Goal: Task Accomplishment & Management: Manage account settings

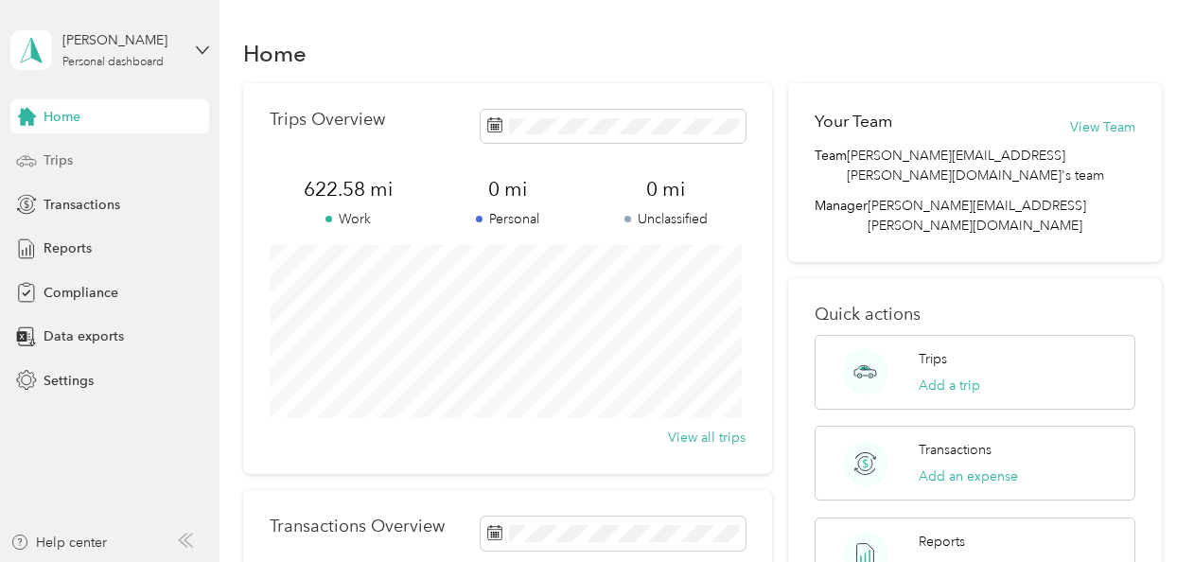
click at [78, 167] on div "Trips" at bounding box center [109, 161] width 199 height 34
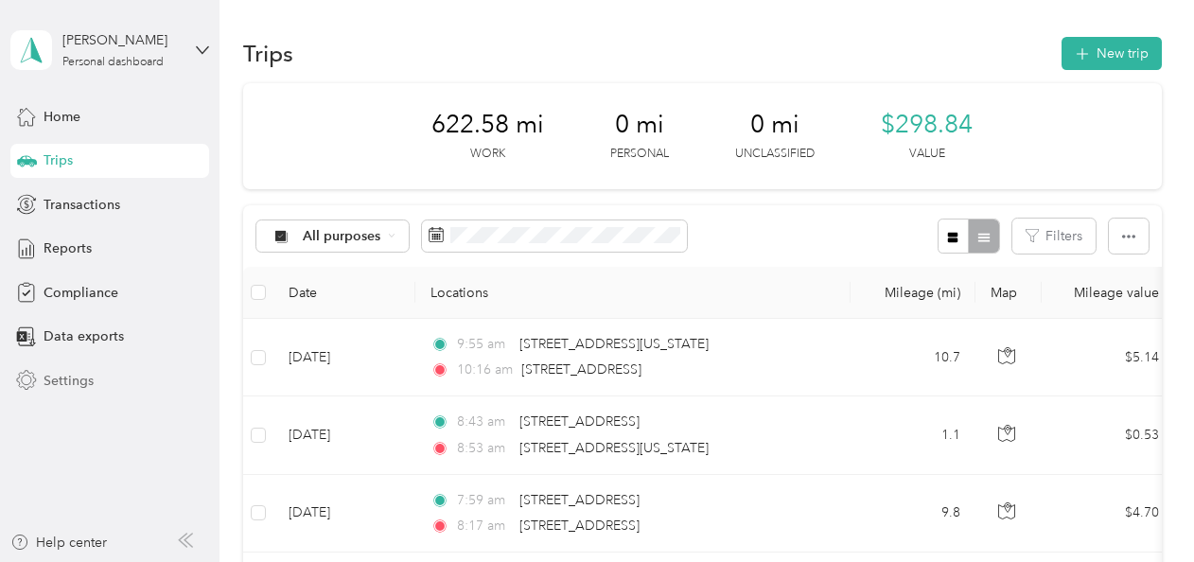
click at [66, 377] on span "Settings" at bounding box center [69, 381] width 50 height 20
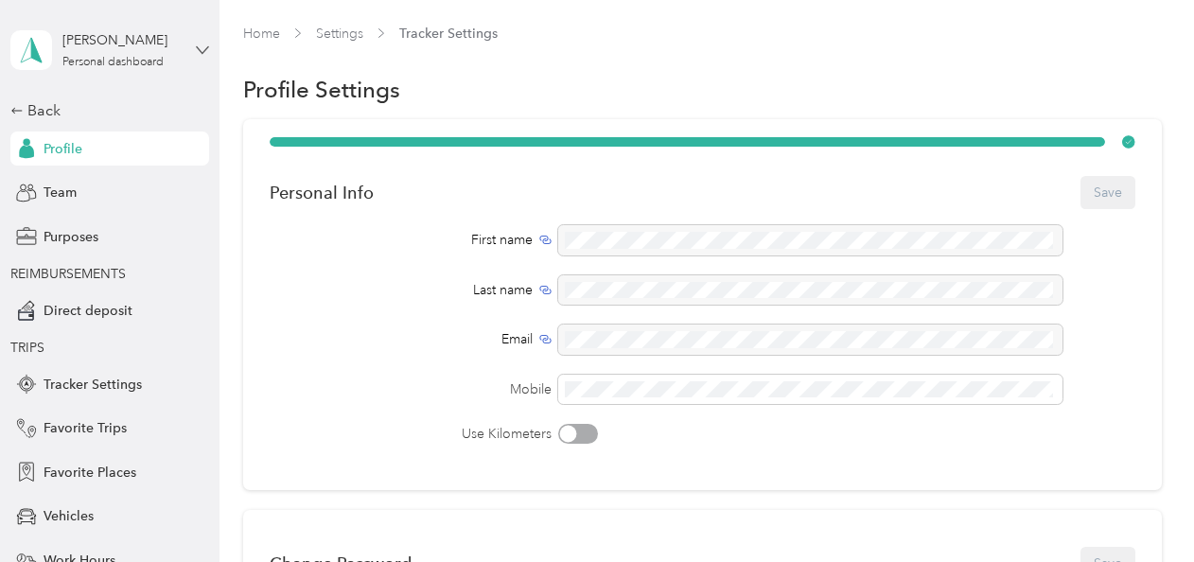
click at [197, 47] on icon at bounding box center [202, 50] width 13 height 13
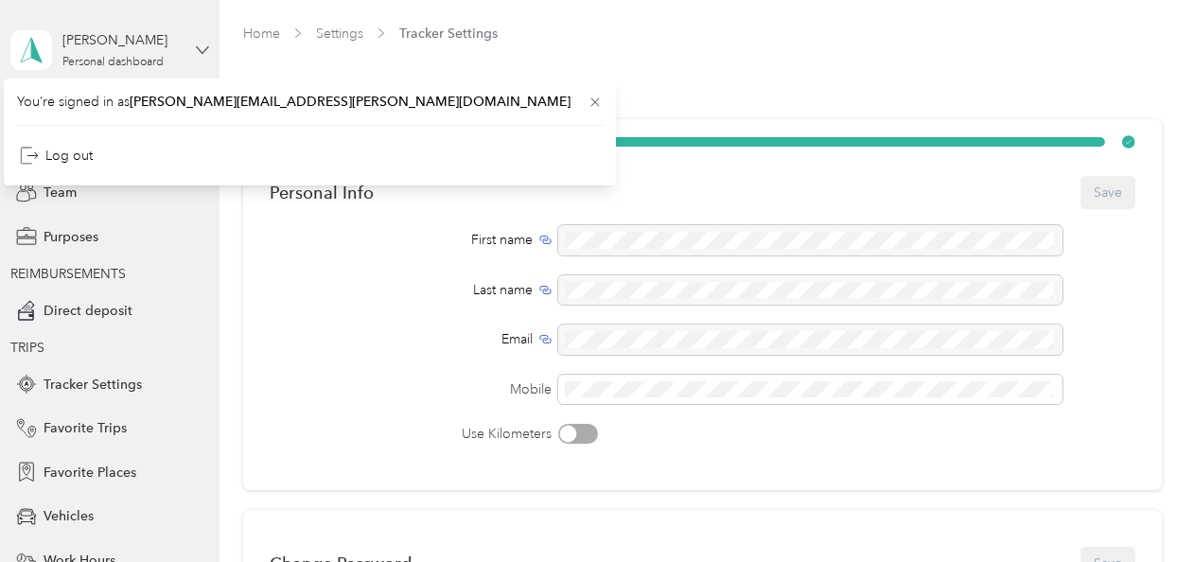
click at [196, 49] on icon at bounding box center [202, 50] width 13 height 13
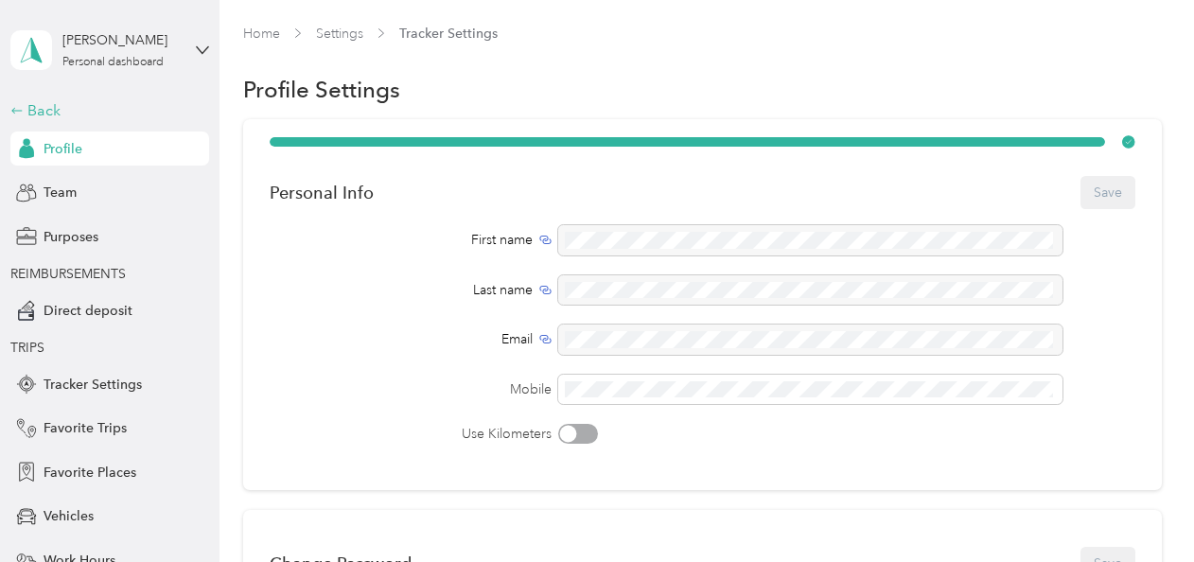
click at [46, 109] on div "Back" at bounding box center [104, 110] width 189 height 23
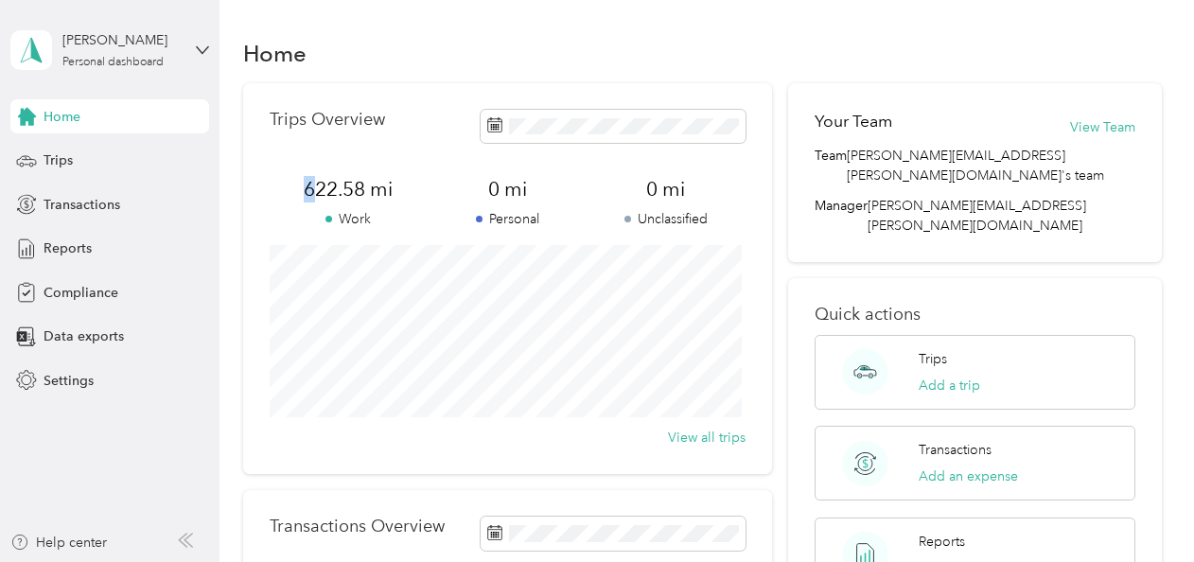
drag, startPoint x: 271, startPoint y: 201, endPoint x: 311, endPoint y: 183, distance: 44.5
click at [311, 183] on span "622.58 mi" at bounding box center [349, 189] width 159 height 26
drag, startPoint x: 311, startPoint y: 183, endPoint x: 369, endPoint y: 191, distance: 58.4
click at [369, 191] on span "622.58 mi" at bounding box center [349, 189] width 159 height 26
click at [393, 207] on div "622.58 mi Work" at bounding box center [349, 202] width 159 height 53
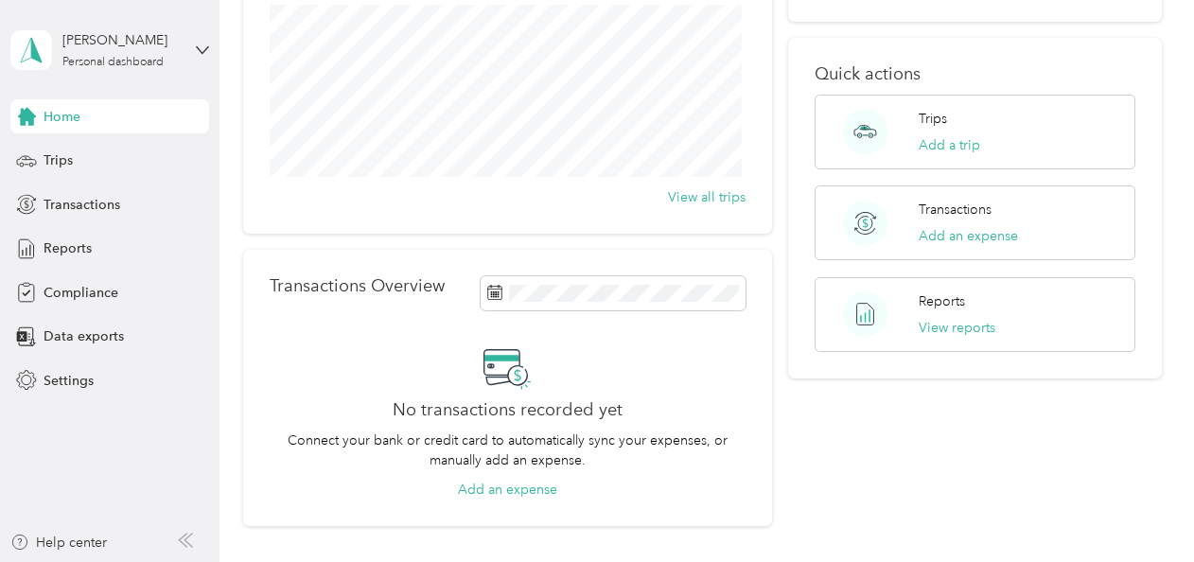
scroll to position [284, 0]
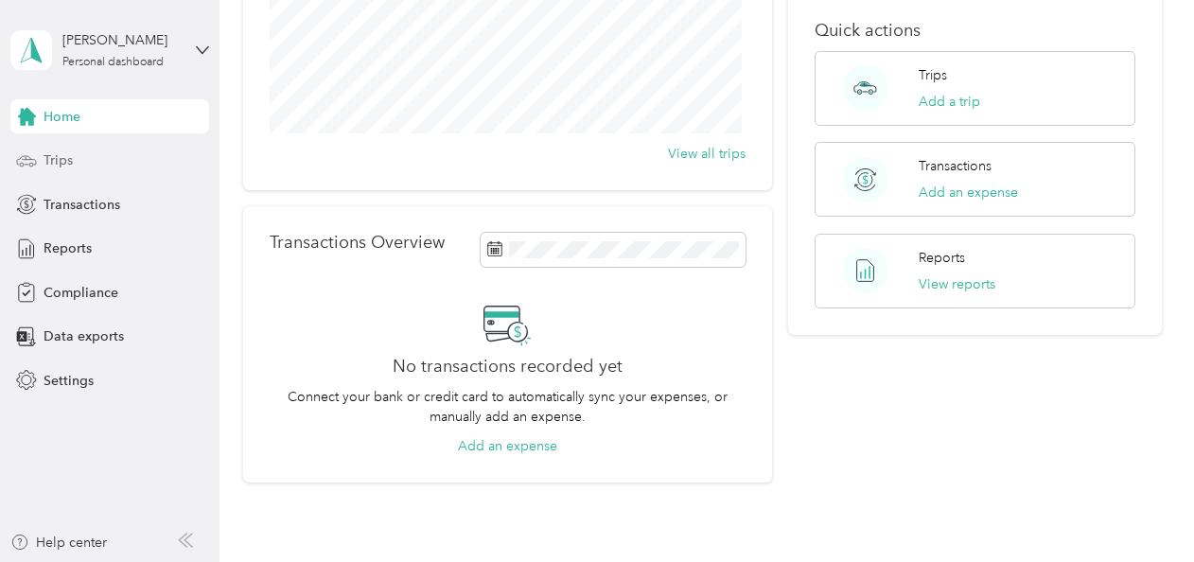
click at [121, 156] on div "Trips" at bounding box center [109, 161] width 199 height 34
